Goal: Information Seeking & Learning: Learn about a topic

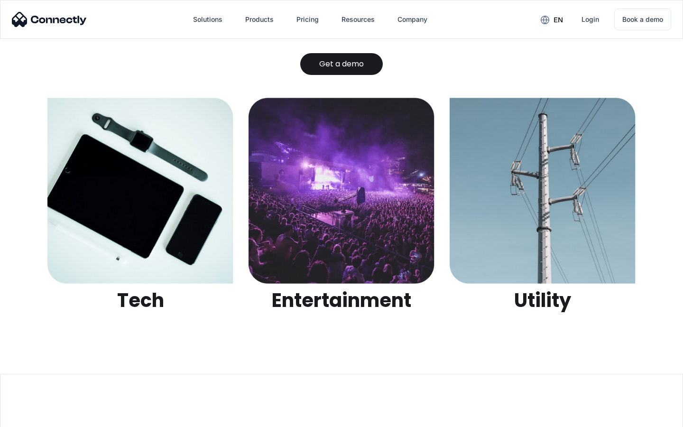
scroll to position [2992, 0]
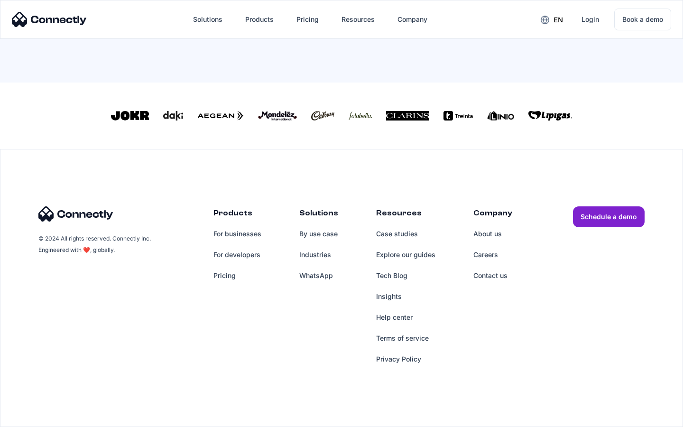
scroll to position [416, 0]
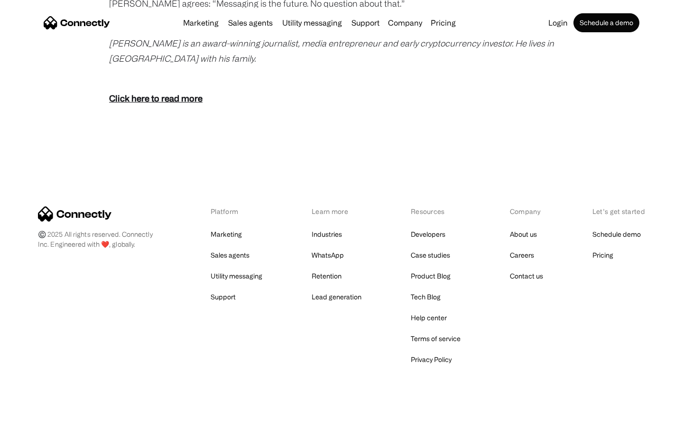
scroll to position [1877, 0]
